Goal: Find specific page/section: Find specific page/section

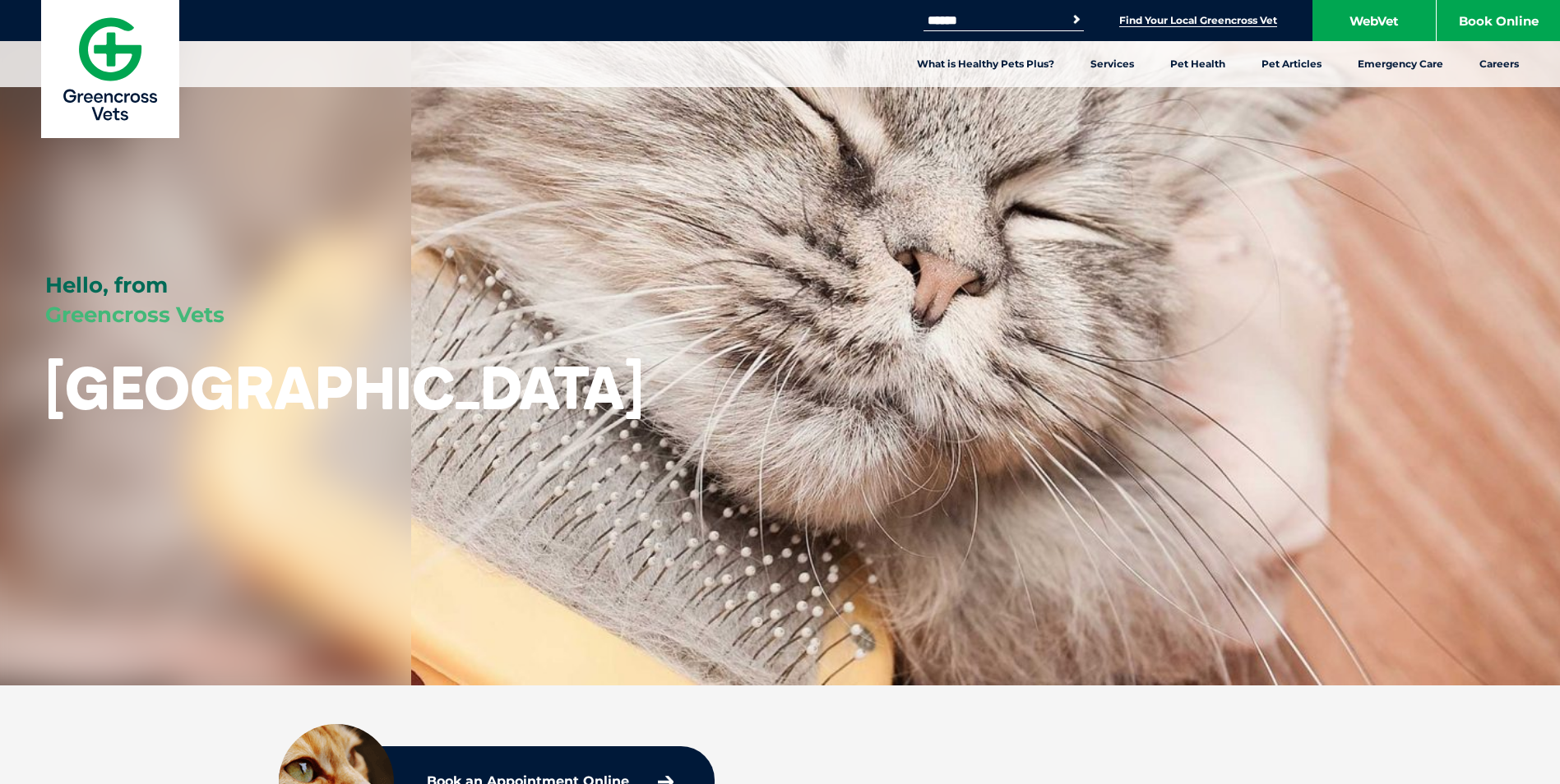
click at [1206, 20] on link "Find Your Local Greencross Vet" at bounding box center [1198, 20] width 158 height 13
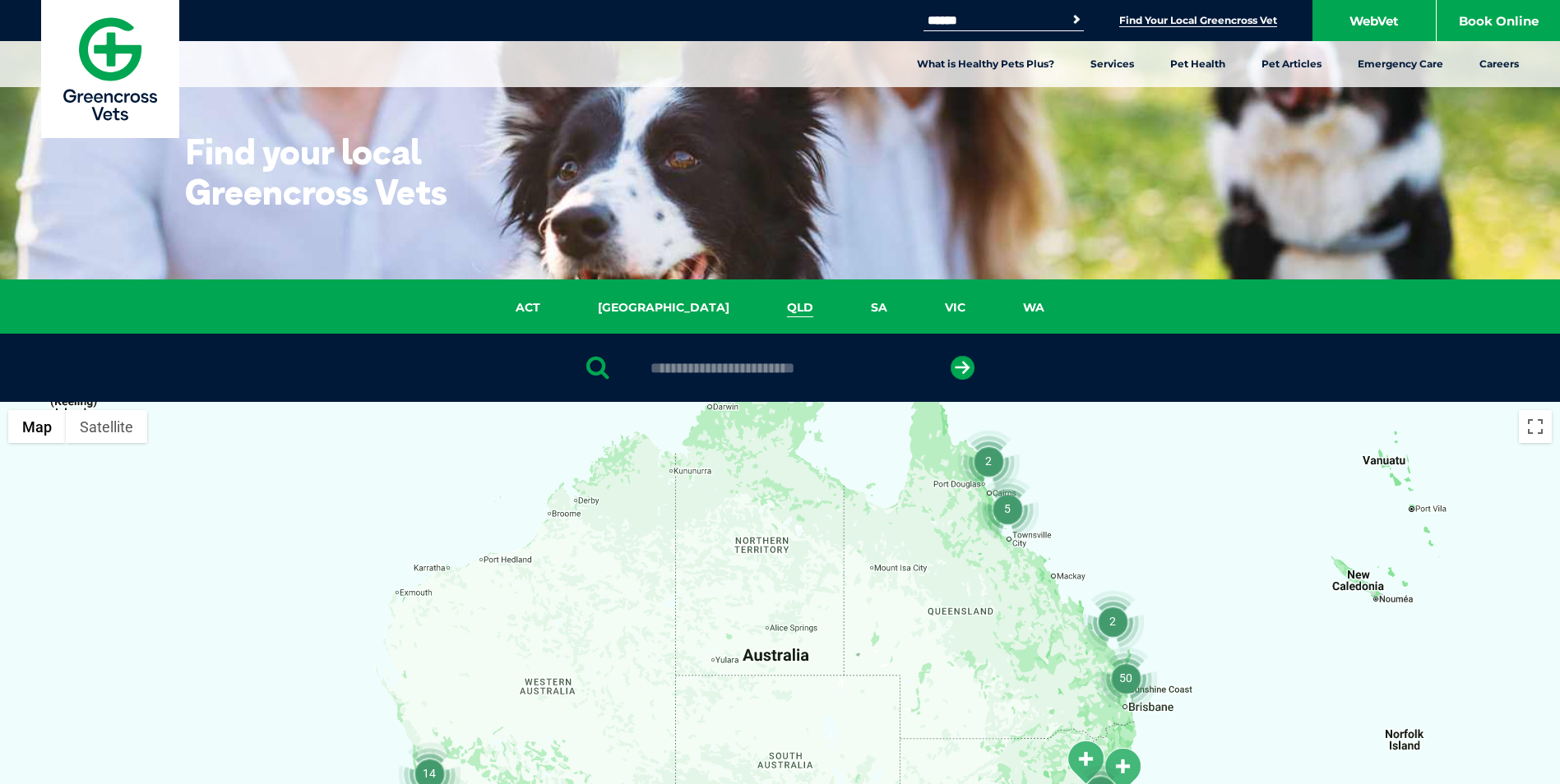
click at [758, 308] on link "QLD" at bounding box center [800, 308] width 83 height 19
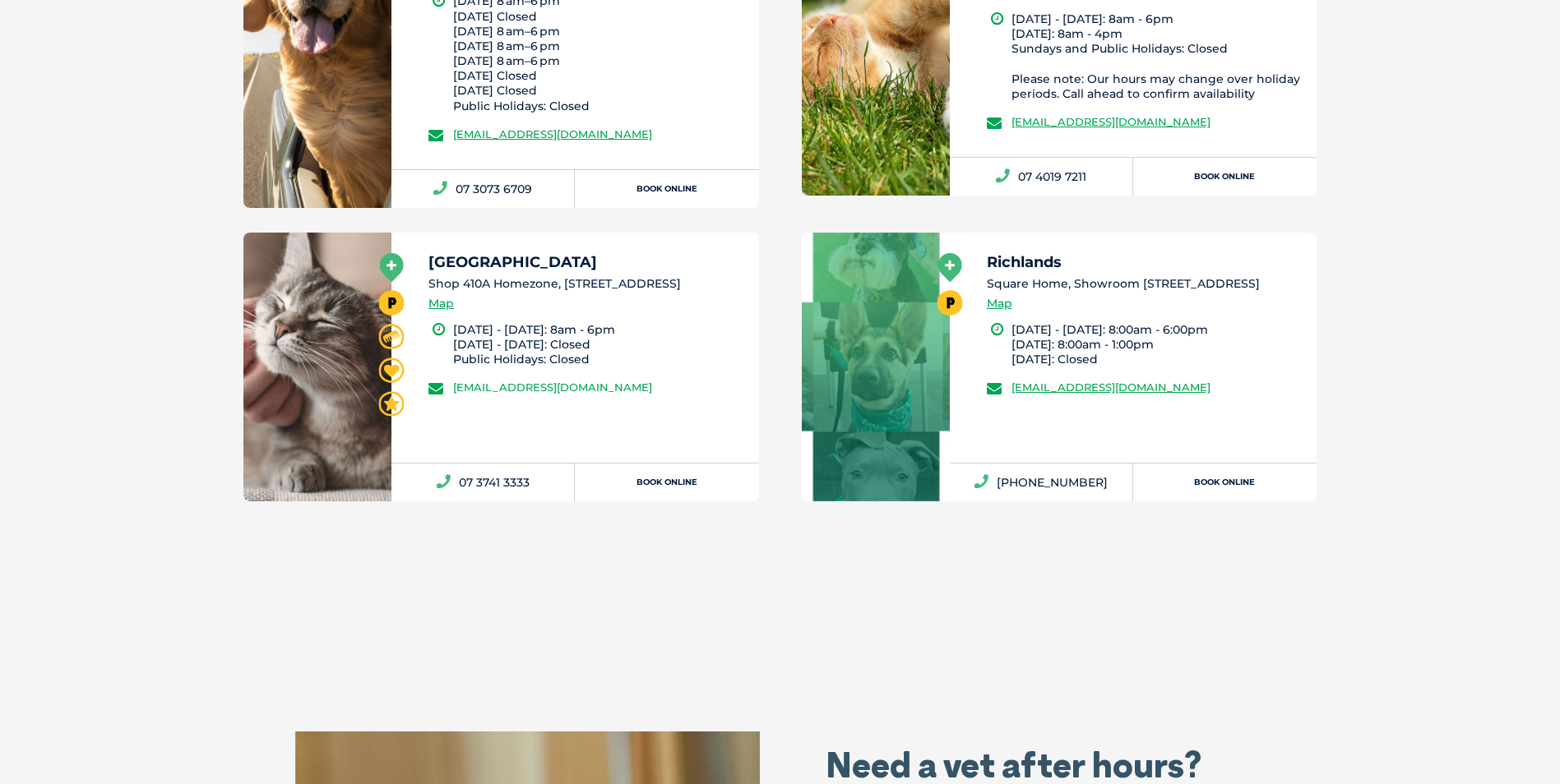
scroll to position [9748, 0]
